Goal: Task Accomplishment & Management: Use online tool/utility

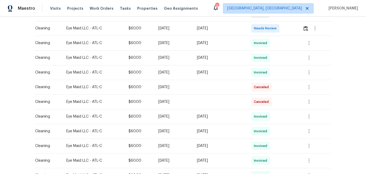
scroll to position [71, 0]
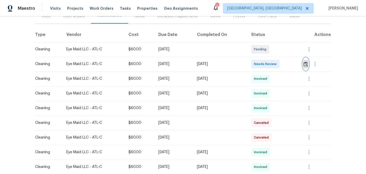
click at [306, 64] on img "button" at bounding box center [305, 64] width 4 height 5
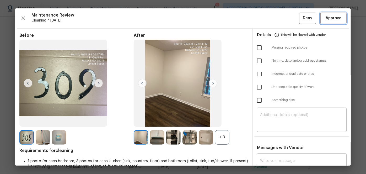
click at [329, 17] on span "Approve" at bounding box center [333, 18] width 16 height 7
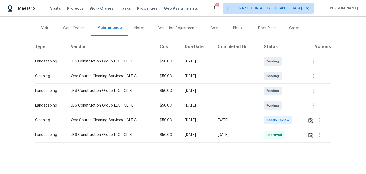
scroll to position [62, 0]
click at [309, 118] on img "button" at bounding box center [310, 120] width 4 height 5
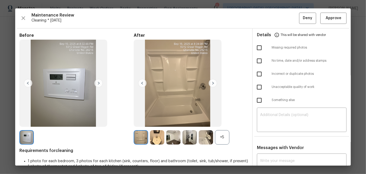
click at [219, 137] on div "+5" at bounding box center [222, 137] width 14 height 14
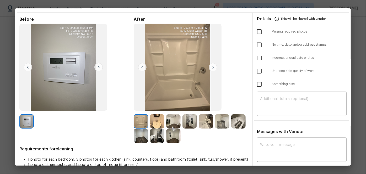
scroll to position [28, 0]
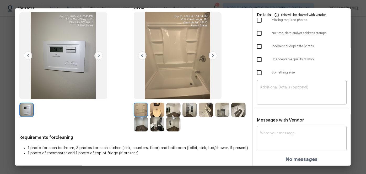
click at [210, 57] on img at bounding box center [213, 55] width 8 height 8
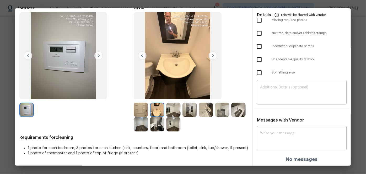
click at [210, 57] on img at bounding box center [213, 55] width 8 height 8
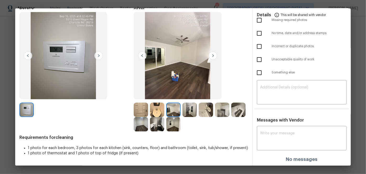
click at [210, 57] on img at bounding box center [213, 55] width 8 height 8
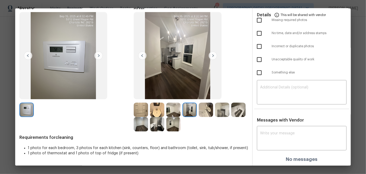
click at [210, 57] on img at bounding box center [213, 55] width 8 height 8
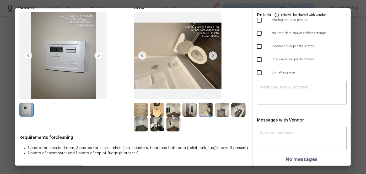
click at [210, 57] on img at bounding box center [213, 55] width 8 height 8
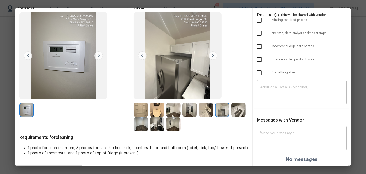
click at [210, 57] on img at bounding box center [213, 55] width 8 height 8
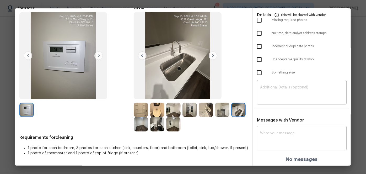
click at [210, 57] on img at bounding box center [213, 55] width 8 height 8
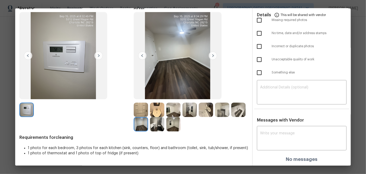
click at [139, 54] on img at bounding box center [142, 55] width 8 height 8
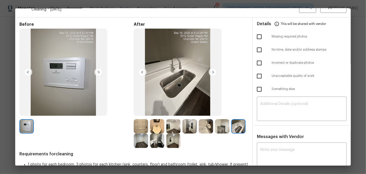
scroll to position [0, 0]
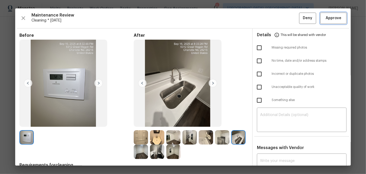
click at [335, 17] on span "Approve" at bounding box center [333, 18] width 16 height 7
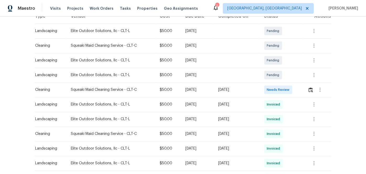
scroll to position [95, 0]
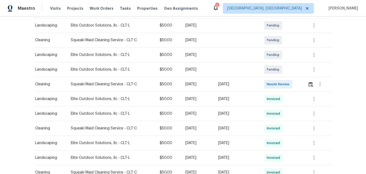
click at [307, 82] on td at bounding box center [317, 84] width 28 height 15
click at [308, 83] on img "button" at bounding box center [310, 84] width 4 height 5
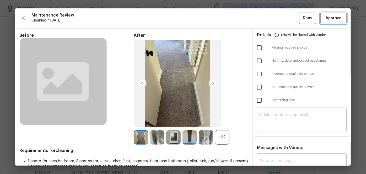
click at [331, 20] on span "Approve" at bounding box center [333, 18] width 16 height 7
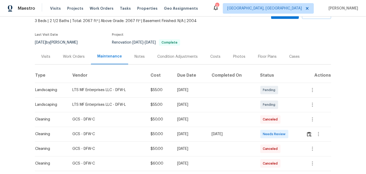
scroll to position [95, 0]
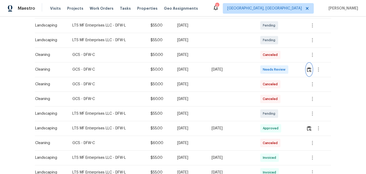
click at [309, 69] on img "button" at bounding box center [309, 69] width 4 height 5
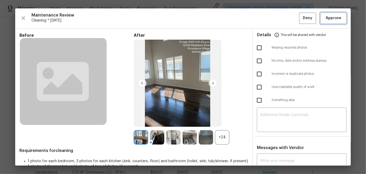
click at [324, 23] on button "Approve" at bounding box center [333, 18] width 26 height 11
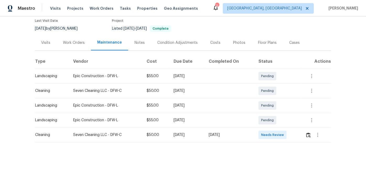
scroll to position [48, 0]
click at [309, 132] on img "button" at bounding box center [308, 134] width 4 height 5
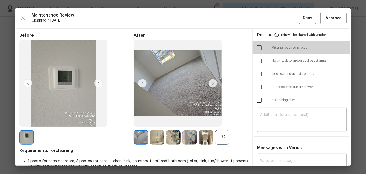
click at [257, 48] on input "checkbox" at bounding box center [259, 47] width 11 height 11
checkbox input "true"
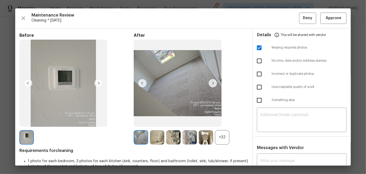
click at [257, 87] on input "checkbox" at bounding box center [259, 87] width 11 height 11
checkbox input "true"
click at [263, 113] on textarea at bounding box center [301, 120] width 83 height 15
paste textarea "Maintenance Audit Team: Hello! Unfortunately, this Cleaning visit completed on …"
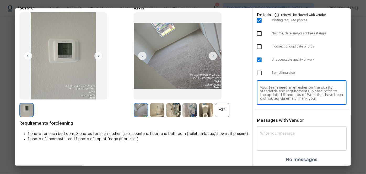
scroll to position [28, 0]
type textarea "Maintenance Audit Team: Hello! Unfortunately, this Cleaning visit completed on …"
click at [270, 131] on textarea at bounding box center [301, 138] width 83 height 15
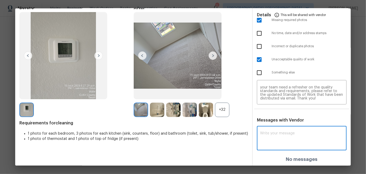
paste textarea "Maintenance Audit Team: Hello! Unfortunately, this Cleaning visit completed on …"
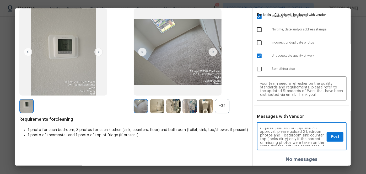
scroll to position [19, 0]
type textarea "Maintenance Audit Team: Hello! Unfortunately, this Cleaning visit completed on …"
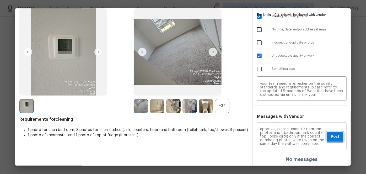
click at [331, 136] on span "Post" at bounding box center [335, 136] width 8 height 7
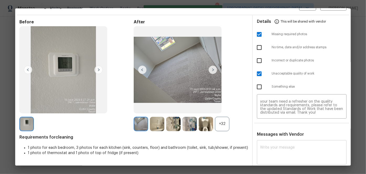
scroll to position [0, 0]
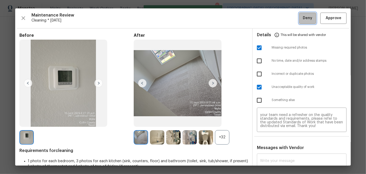
click at [303, 19] on span "Deny" at bounding box center [307, 18] width 9 height 7
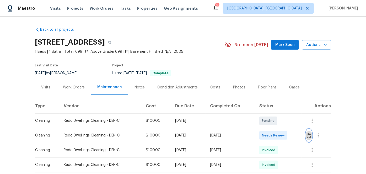
click at [309, 134] on img "button" at bounding box center [309, 135] width 4 height 5
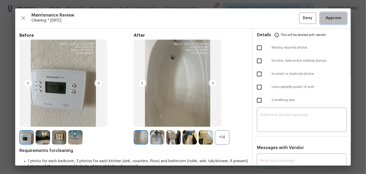
click at [325, 19] on span "Approve" at bounding box center [333, 18] width 16 height 7
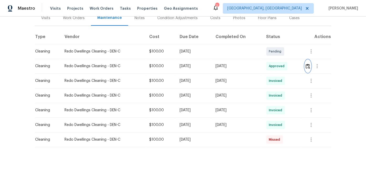
scroll to position [71, 0]
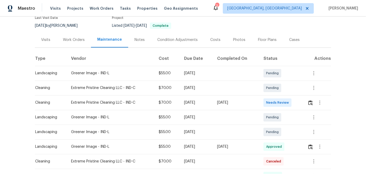
scroll to position [47, 0]
click at [311, 101] on img "button" at bounding box center [310, 102] width 4 height 5
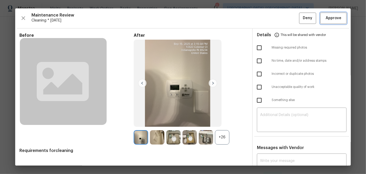
click at [324, 20] on span "Approve" at bounding box center [333, 18] width 18 height 7
click at [334, 18] on span "Approve" at bounding box center [333, 18] width 16 height 7
click at [331, 17] on span "Approve" at bounding box center [333, 18] width 16 height 7
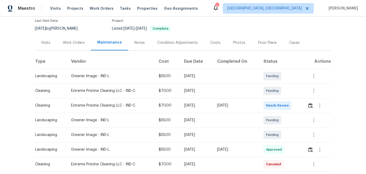
scroll to position [47, 0]
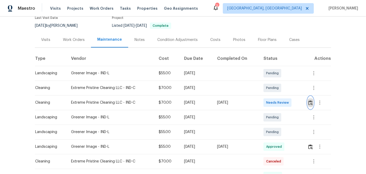
click at [310, 101] on img "button" at bounding box center [310, 102] width 4 height 5
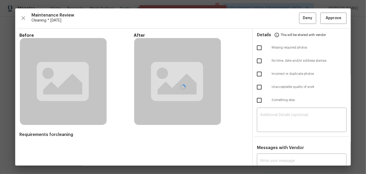
click at [332, 20] on div at bounding box center [182, 86] width 335 height 157
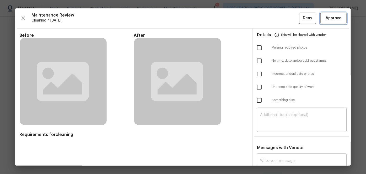
click at [325, 20] on span "Approve" at bounding box center [333, 18] width 16 height 7
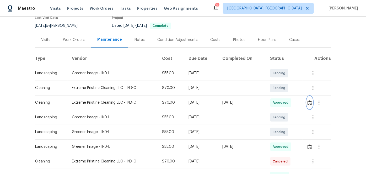
scroll to position [0, 0]
